Goal: Task Accomplishment & Management: Use online tool/utility

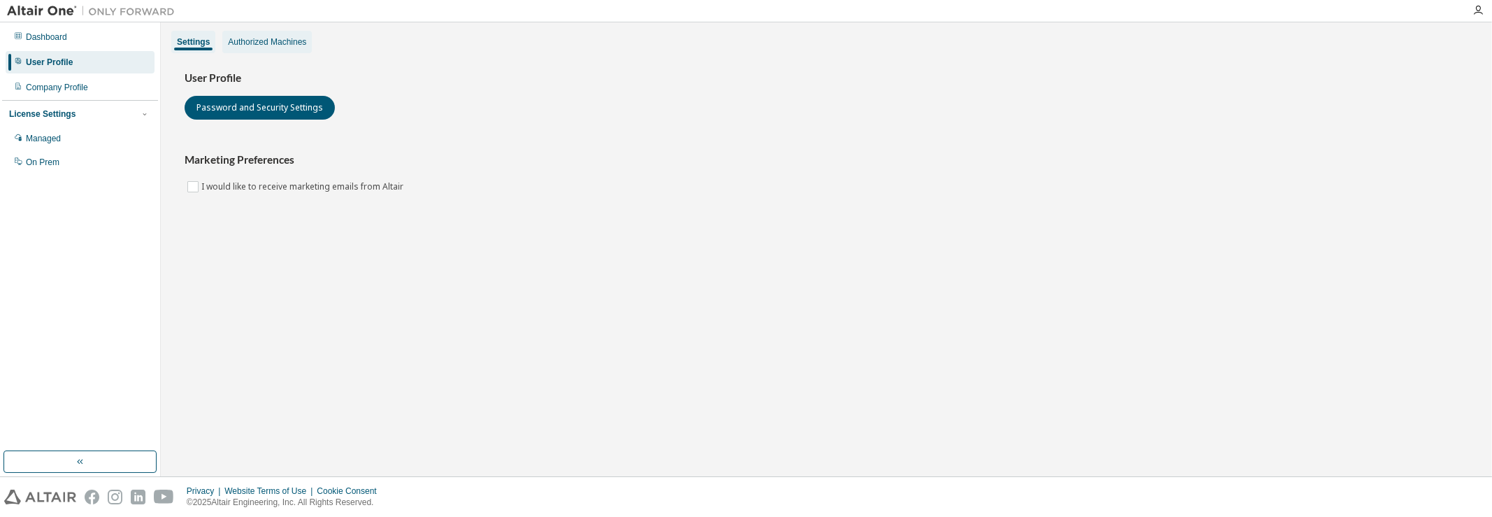
click at [283, 44] on div "Authorized Machines" at bounding box center [267, 41] width 78 height 11
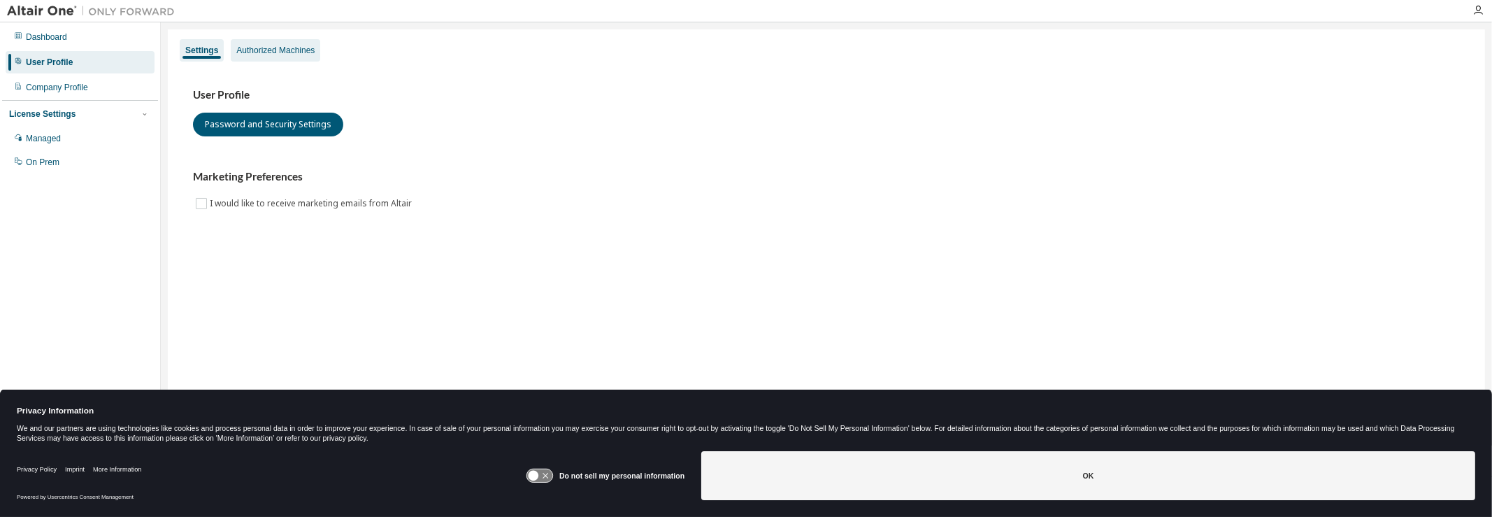
click at [286, 52] on div "Authorized Machines" at bounding box center [275, 50] width 78 height 11
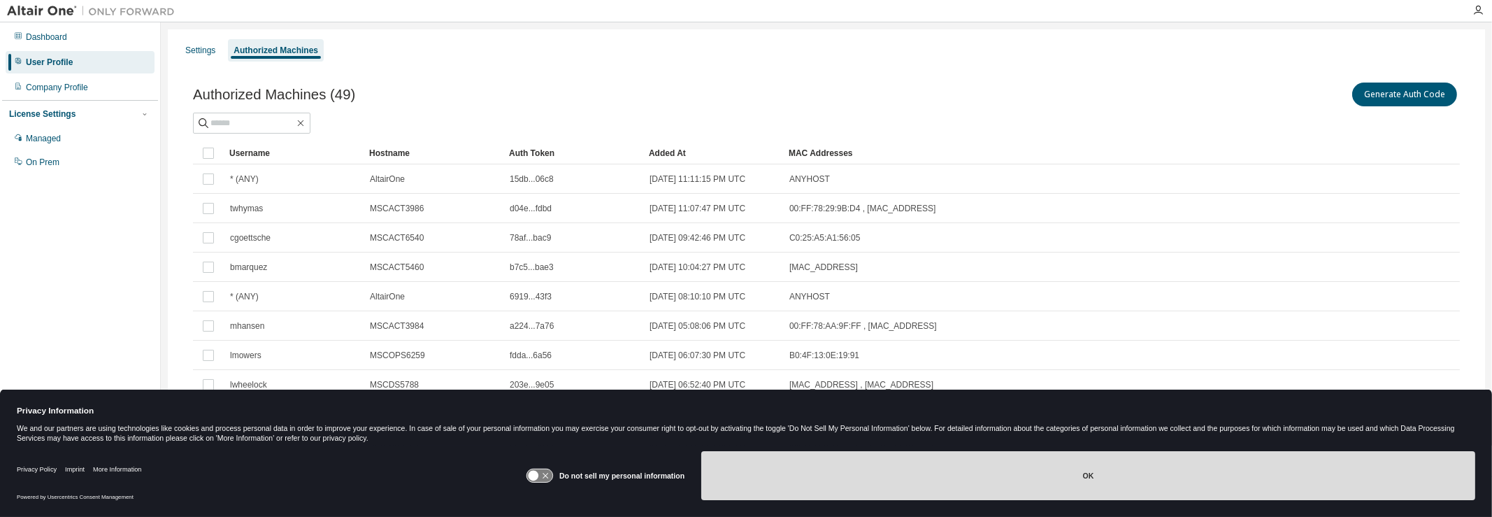
click at [1218, 489] on button "OK" at bounding box center [1088, 475] width 774 height 49
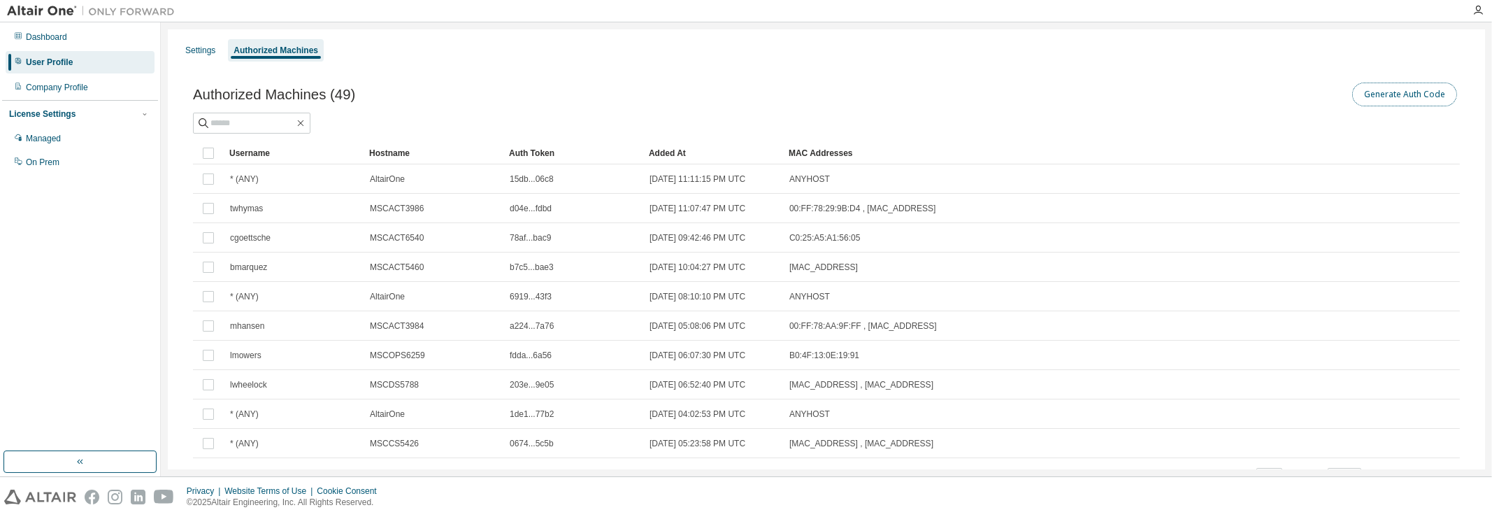
click at [1412, 101] on button "Generate Auth Code" at bounding box center [1404, 94] width 105 height 24
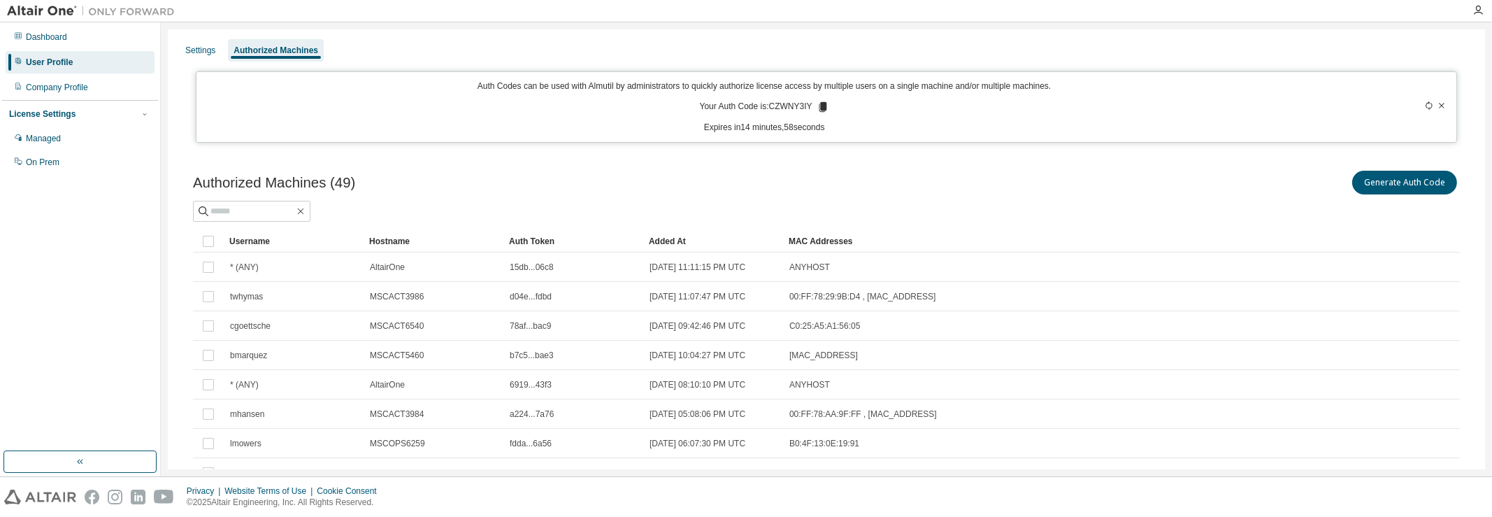
click at [802, 108] on p "Your Auth Code is: CZWNY3IY" at bounding box center [764, 107] width 129 height 13
copy p "CZWNY3IY"
